Goal: Task Accomplishment & Management: Use online tool/utility

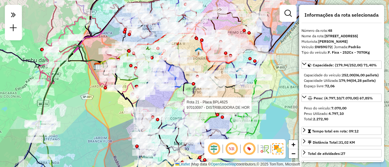
select select "**********"
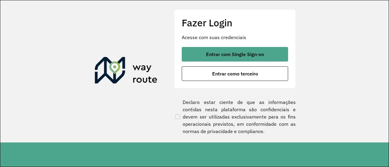
click at [236, 45] on div "Fazer Login Acesse com suas credenciais Entrar com Single Sign-on Entrar como t…" at bounding box center [234, 48] width 121 height 79
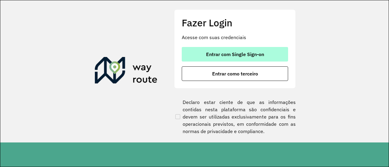
click at [238, 53] on span "Entrar com Single Sign-on" at bounding box center [235, 54] width 58 height 5
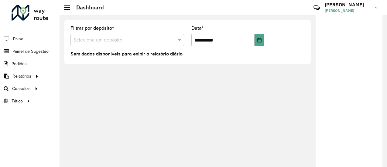
click at [89, 76] on div "**********" at bounding box center [223, 91] width 327 height 152
click at [115, 80] on div "**********" at bounding box center [223, 91] width 327 height 152
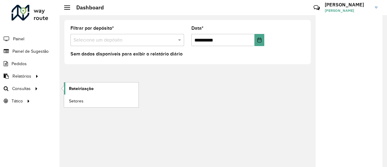
click at [80, 87] on span "Roteirização" at bounding box center [81, 89] width 25 height 6
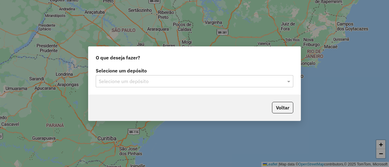
click at [138, 78] on input "text" at bounding box center [188, 81] width 179 height 7
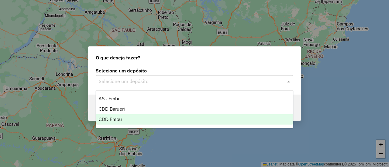
click at [118, 118] on span "CDD Embu" at bounding box center [109, 119] width 23 height 5
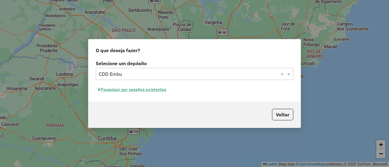
click at [139, 90] on button "Pesquisar por sessões existentes" at bounding box center [132, 89] width 73 height 9
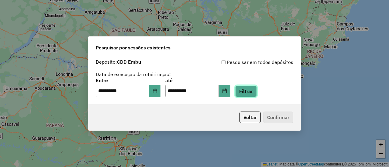
click at [251, 93] on button "Filtrar" at bounding box center [246, 92] width 22 height 12
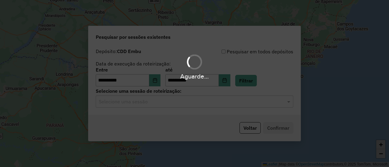
click at [124, 106] on hb-app "**********" at bounding box center [194, 83] width 389 height 167
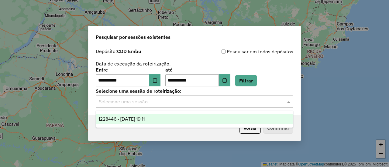
drag, startPoint x: 141, startPoint y: 103, endPoint x: 139, endPoint y: 112, distance: 9.9
click at [141, 102] on input "text" at bounding box center [188, 101] width 179 height 7
click at [134, 118] on span "1228446 - 12/08/2025 19:11" at bounding box center [121, 119] width 46 height 5
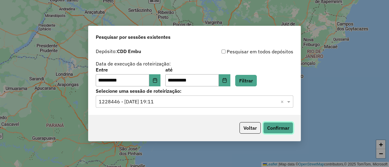
click at [280, 127] on button "Confirmar" at bounding box center [278, 128] width 30 height 12
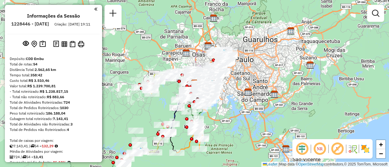
scroll to position [91, 0]
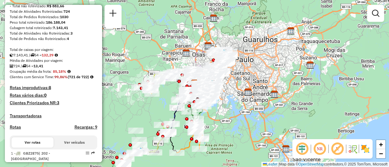
click at [73, 80] on div "Clientes com Service Time: 99,86% (721 de 722)" at bounding box center [53, 76] width 87 height 5
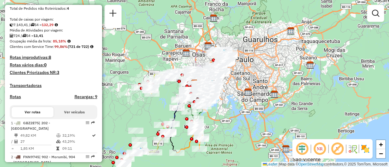
click at [37, 60] on h4 "Rotas improdutivas: 8" at bounding box center [53, 57] width 87 height 5
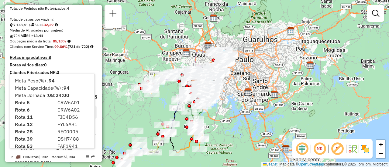
scroll to position [11, 0]
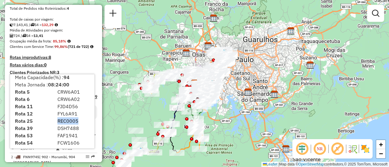
drag, startPoint x: 78, startPoint y: 121, endPoint x: 47, endPoint y: 119, distance: 30.4
click at [47, 119] on div "Rota 25 REC0005" at bounding box center [53, 121] width 85 height 7
click at [68, 120] on span "REC0005" at bounding box center [67, 121] width 21 height 6
click at [69, 128] on span "DSH7488" at bounding box center [68, 128] width 22 height 6
click at [66, 138] on span "FAF1941" at bounding box center [67, 136] width 20 height 6
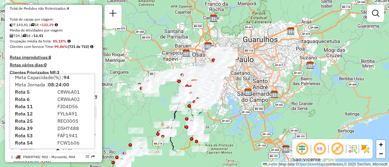
click at [66, 141] on span "FCW1606" at bounding box center [68, 143] width 22 height 6
click at [69, 60] on h4 "Rotas improdutivas: 8" at bounding box center [53, 57] width 87 height 5
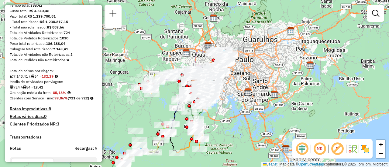
scroll to position [91, 0]
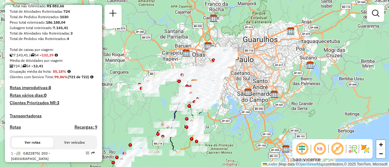
click at [37, 91] on h4 "Rotas improdutivas: 8" at bounding box center [53, 87] width 87 height 5
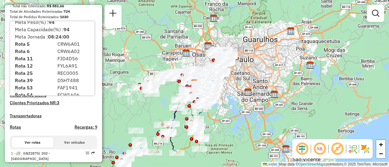
scroll to position [11, 0]
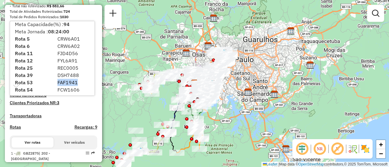
drag, startPoint x: 76, startPoint y: 82, endPoint x: 58, endPoint y: 81, distance: 18.0
click at [58, 81] on span "FAF1941" at bounding box center [67, 83] width 20 height 6
copy span "FAF1941"
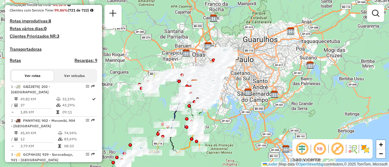
scroll to position [128, 0]
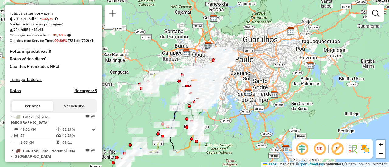
click at [31, 54] on h4 "Rotas improdutivas: 8" at bounding box center [53, 51] width 87 height 5
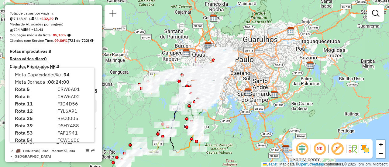
scroll to position [11, 0]
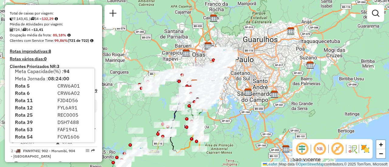
click at [66, 107] on span "FYL6A91" at bounding box center [67, 108] width 20 height 6
drag, startPoint x: 76, startPoint y: 108, endPoint x: 54, endPoint y: 108, distance: 21.9
click at [54, 108] on div "FYL6A91" at bounding box center [75, 107] width 43 height 7
copy span "FYL6A91"
click at [67, 106] on span "FYL6A91" at bounding box center [67, 108] width 20 height 6
